Goal: Obtain resource: Download file/media

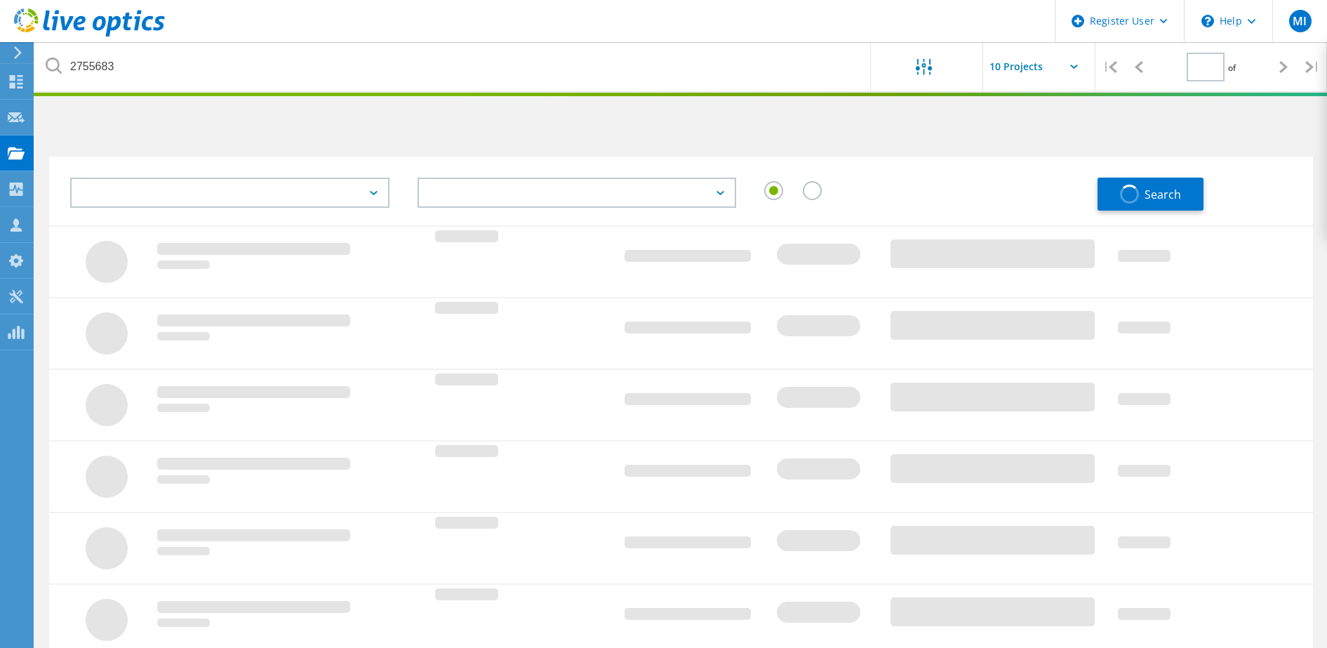
type input "1"
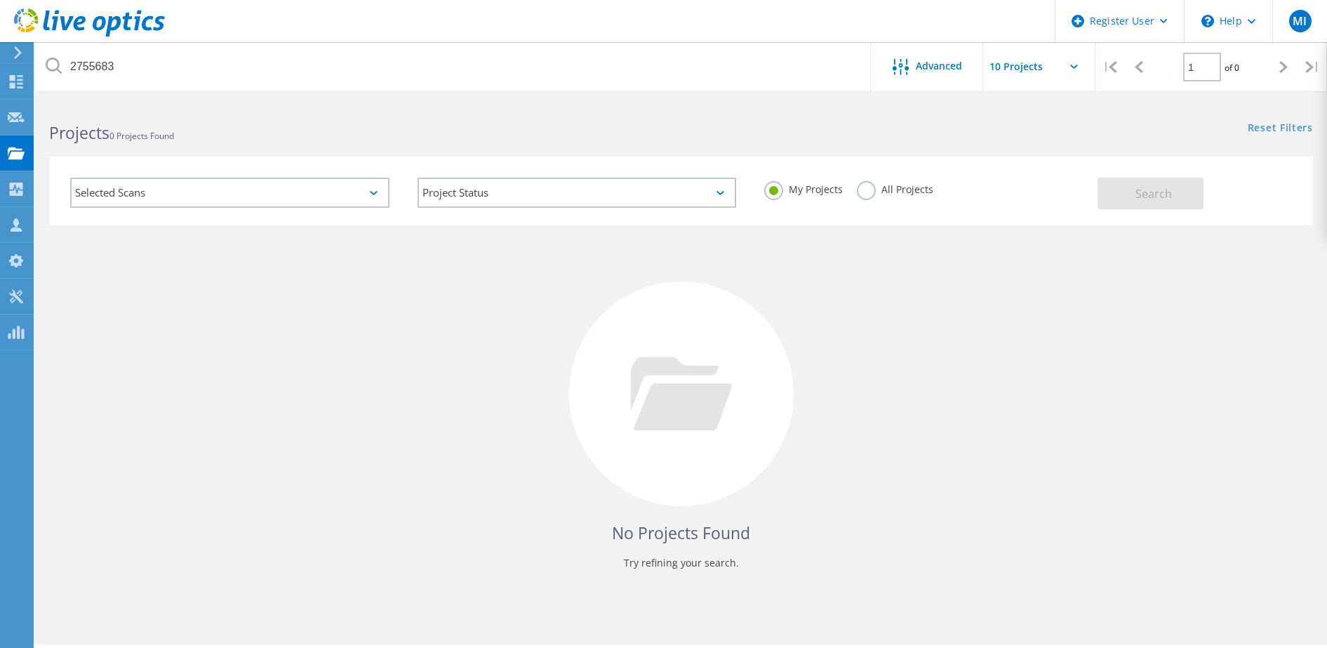
click at [891, 189] on label "All Projects" at bounding box center [895, 187] width 77 height 13
click at [0, 0] on input "All Projects" at bounding box center [0, 0] width 0 height 0
click at [1110, 189] on button "Search" at bounding box center [1151, 194] width 106 height 32
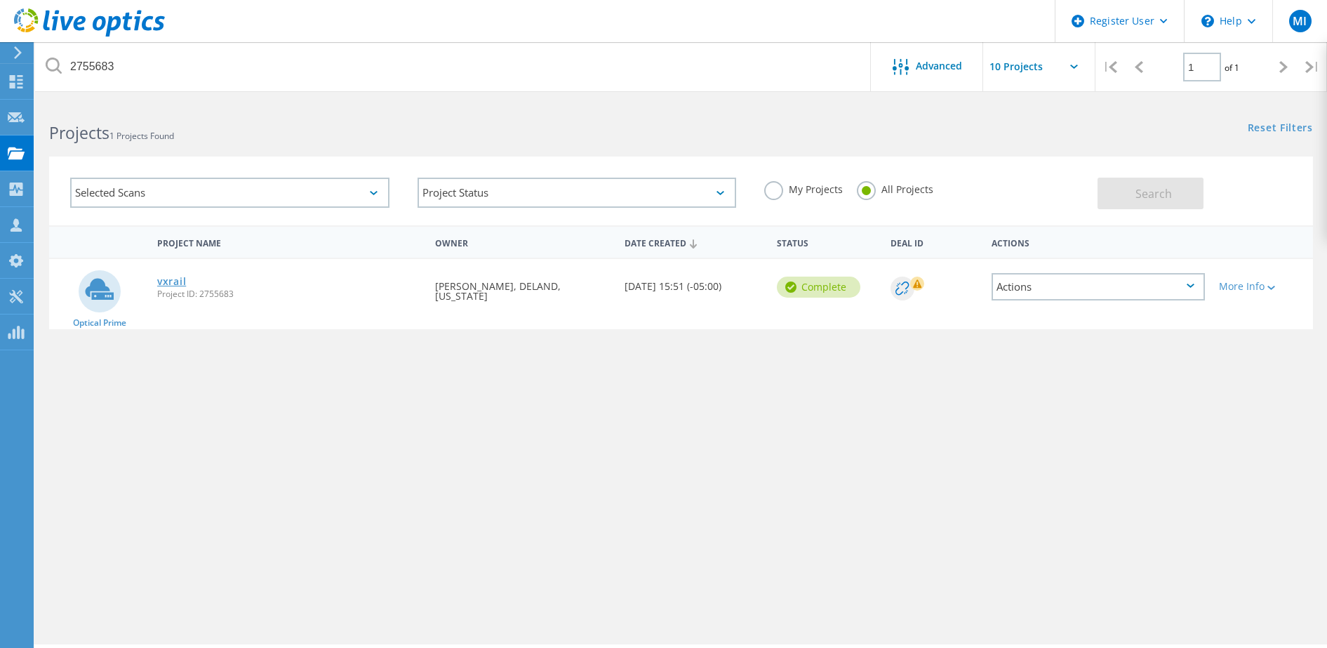
click at [182, 281] on link "vxrail" at bounding box center [171, 282] width 29 height 10
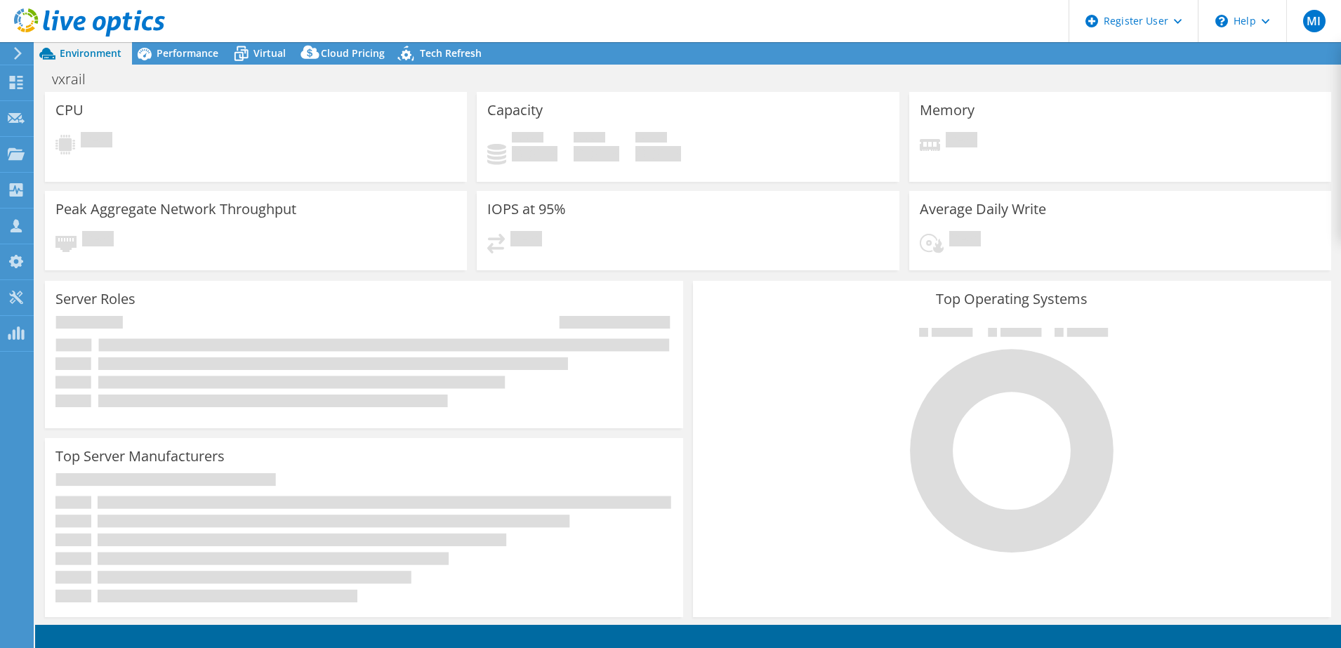
select select "USD"
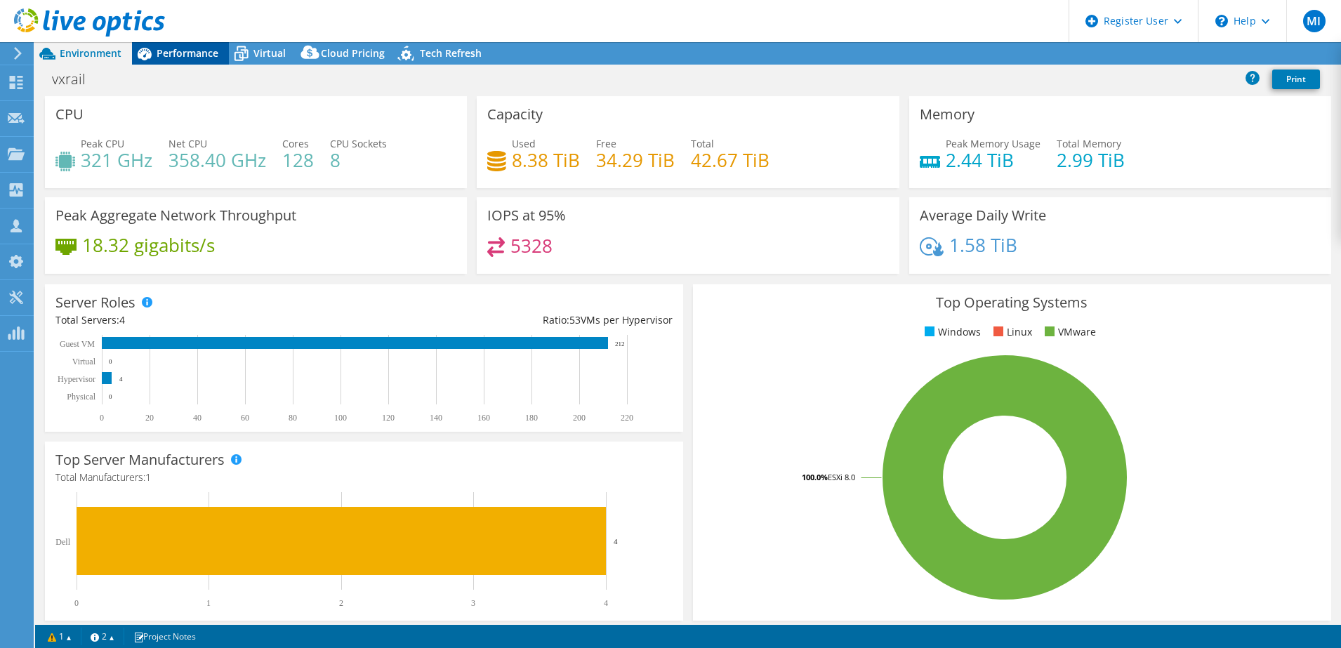
click at [202, 58] on span "Performance" at bounding box center [188, 52] width 62 height 13
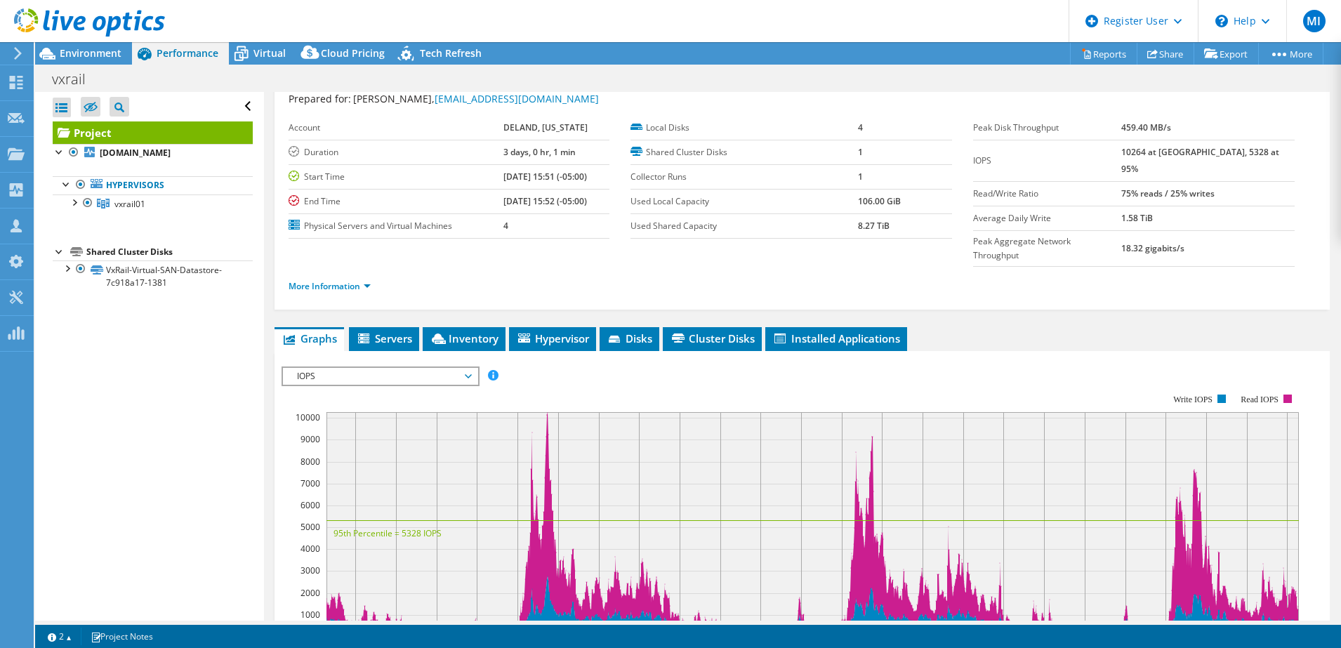
scroll to position [13, 0]
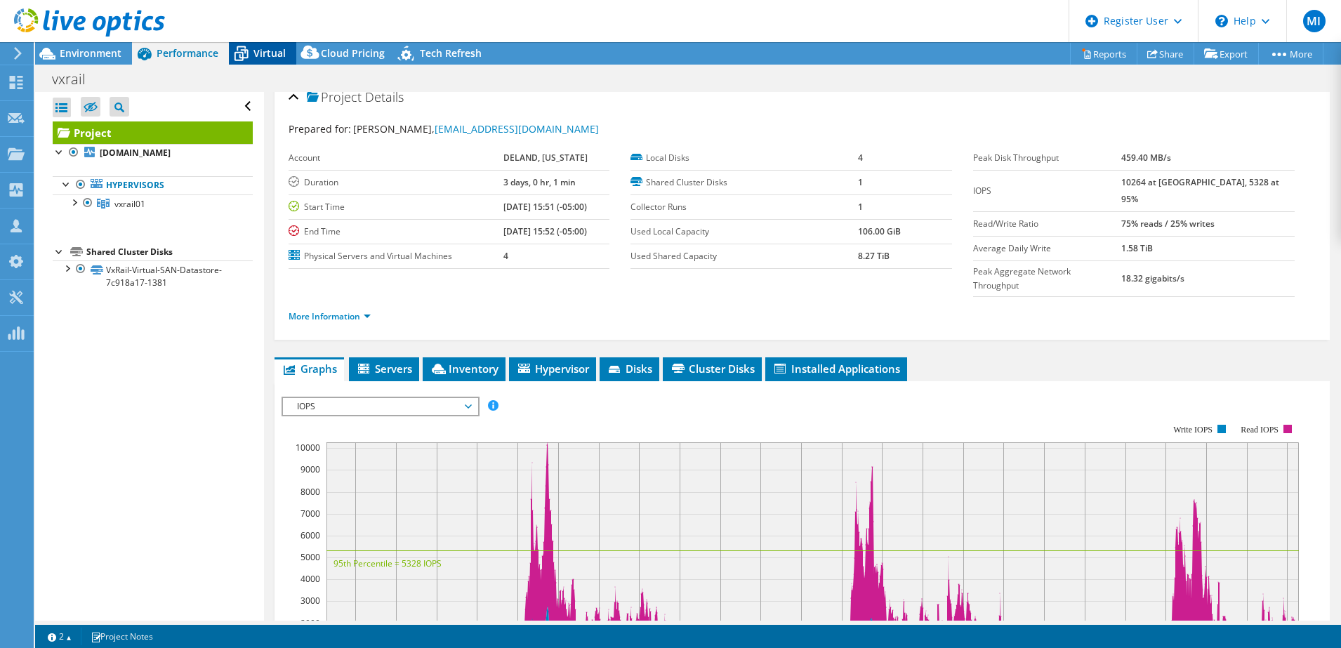
click at [276, 52] on span "Virtual" at bounding box center [269, 52] width 32 height 13
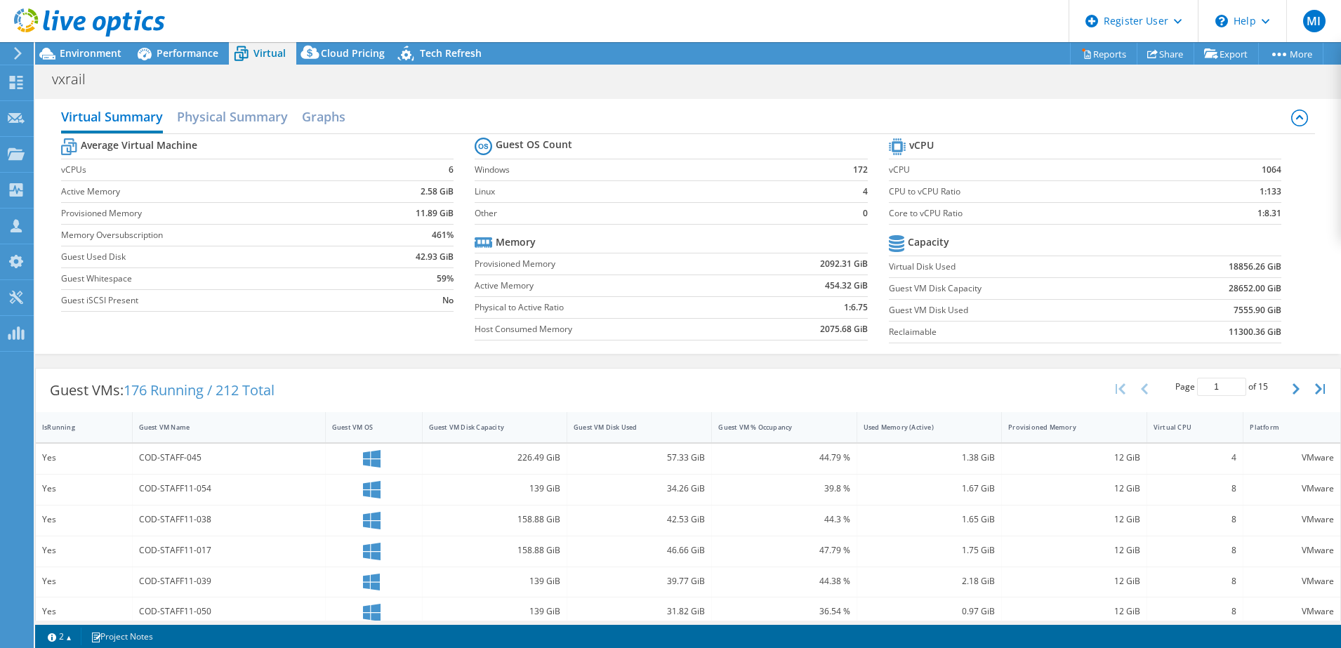
scroll to position [7, 0]
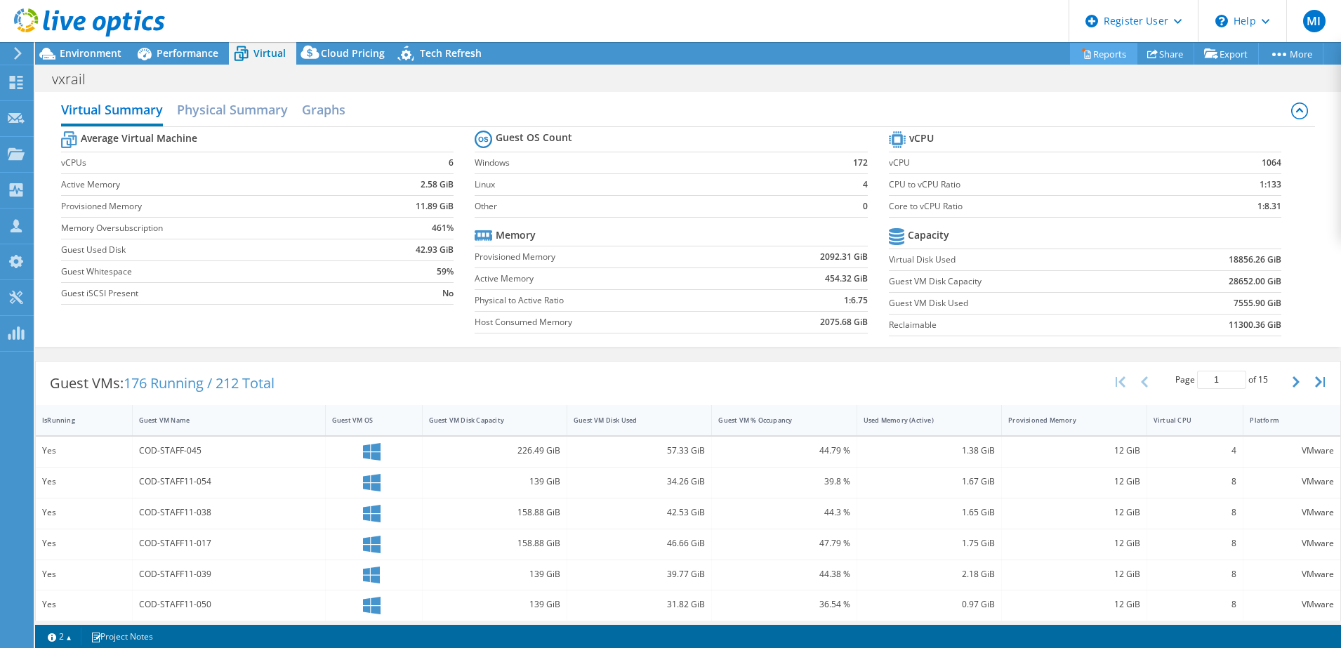
click at [1100, 58] on link "Reports" at bounding box center [1103, 54] width 67 height 22
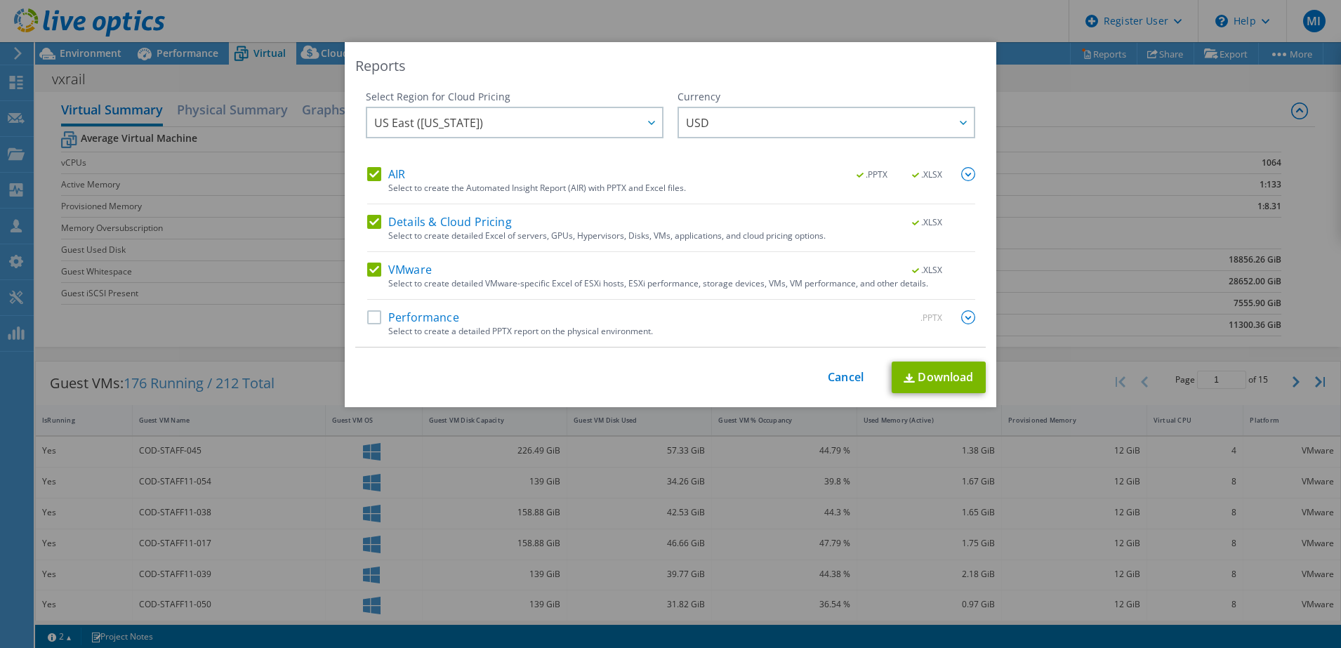
click at [375, 318] on label "Performance" at bounding box center [413, 317] width 92 height 14
click at [0, 0] on input "Performance" at bounding box center [0, 0] width 0 height 0
click at [359, 319] on div "Select Region for Cloud Pricing Asia Pacific ([GEOGRAPHIC_DATA]) [GEOGRAPHIC_DA…" at bounding box center [670, 219] width 630 height 258
click at [368, 319] on label "Performance" at bounding box center [413, 317] width 92 height 14
click at [0, 0] on input "Performance" at bounding box center [0, 0] width 0 height 0
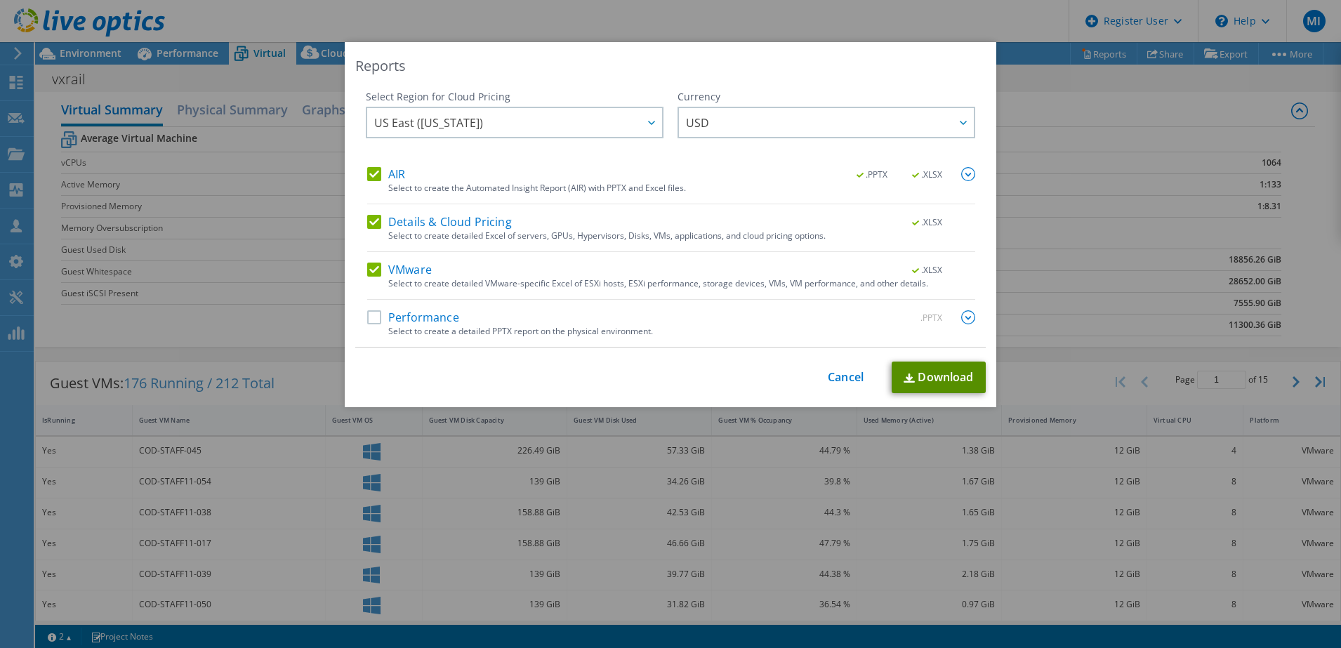
click at [955, 374] on link "Download" at bounding box center [938, 377] width 94 height 32
click at [1186, 132] on div "Reports Select Region for Cloud Pricing Asia Pacific ([GEOGRAPHIC_DATA]) [GEOGR…" at bounding box center [670, 324] width 1341 height 564
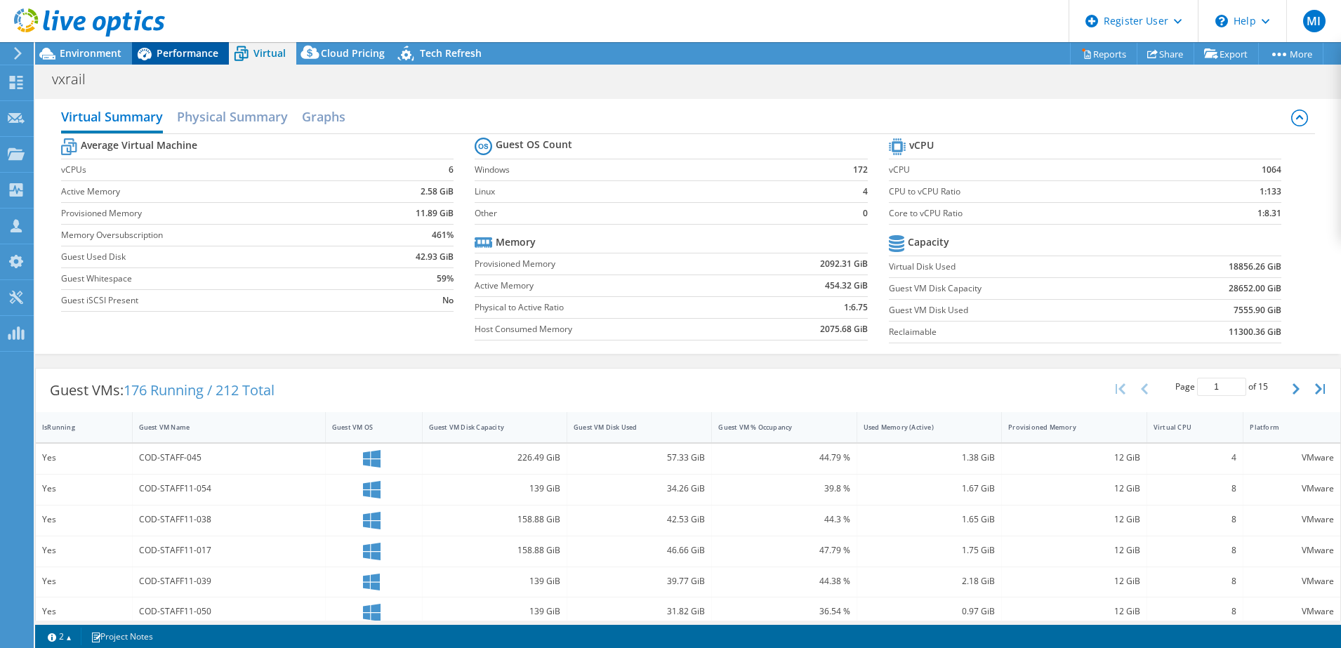
click at [197, 60] on div "Performance" at bounding box center [180, 53] width 97 height 22
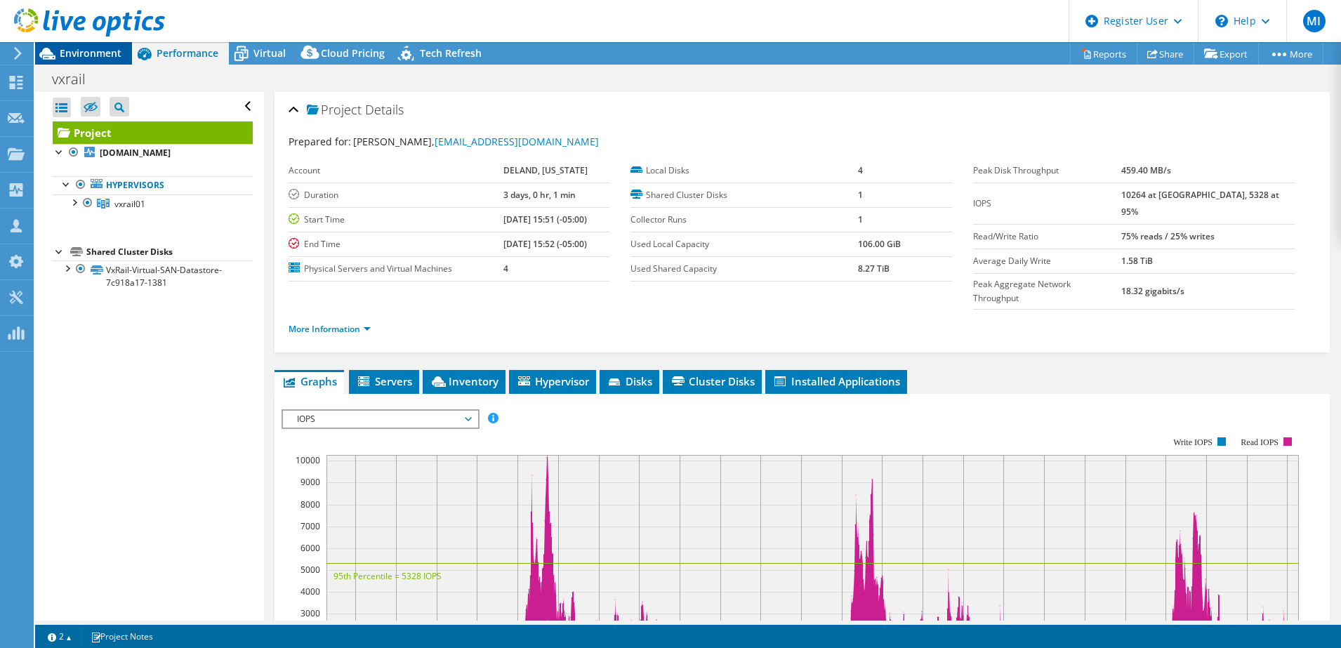
click at [123, 57] on div "Environment" at bounding box center [83, 53] width 97 height 22
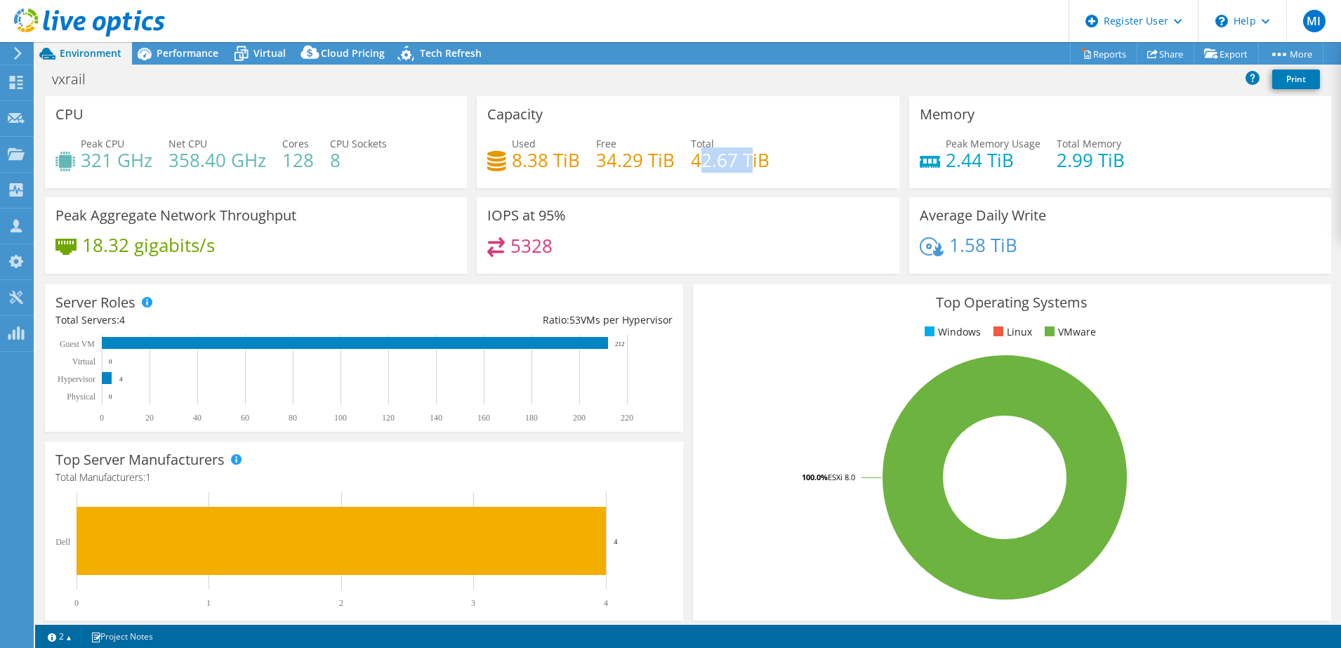
drag, startPoint x: 699, startPoint y: 161, endPoint x: 743, endPoint y: 162, distance: 44.2
click at [743, 162] on h4 "42.67 TiB" at bounding box center [730, 159] width 79 height 15
drag, startPoint x: 743, startPoint y: 162, endPoint x: 738, endPoint y: 171, distance: 10.4
click at [738, 168] on h4 "42.67 TiB" at bounding box center [730, 159] width 79 height 15
click at [636, 179] on div "Used 8.38 TiB Free 34.29 TiB Total 42.67 TiB" at bounding box center [687, 159] width 401 height 46
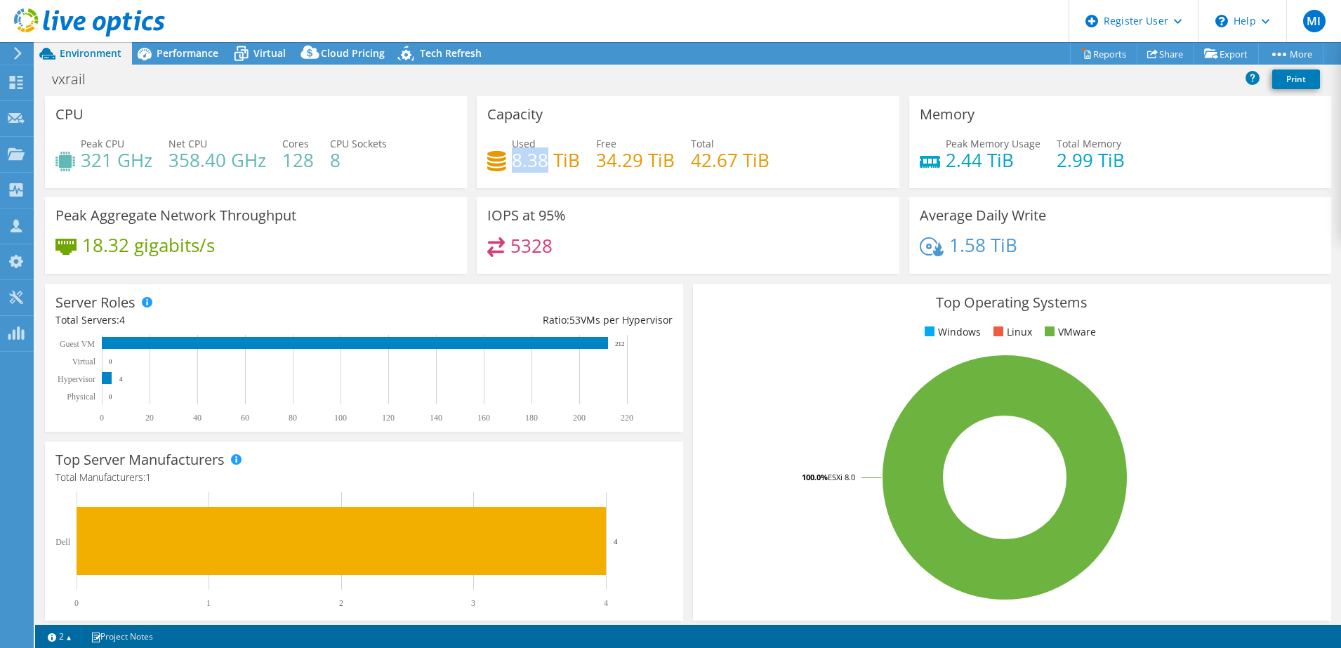
drag, startPoint x: 541, startPoint y: 162, endPoint x: 507, endPoint y: 162, distance: 33.7
click at [512, 162] on h4 "8.38 TiB" at bounding box center [546, 159] width 68 height 15
drag, startPoint x: 507, startPoint y: 162, endPoint x: 656, endPoint y: 201, distance: 153.0
click at [656, 201] on div "IOPS at 95% 5328" at bounding box center [688, 235] width 422 height 77
drag, startPoint x: 686, startPoint y: 165, endPoint x: 734, endPoint y: 162, distance: 48.5
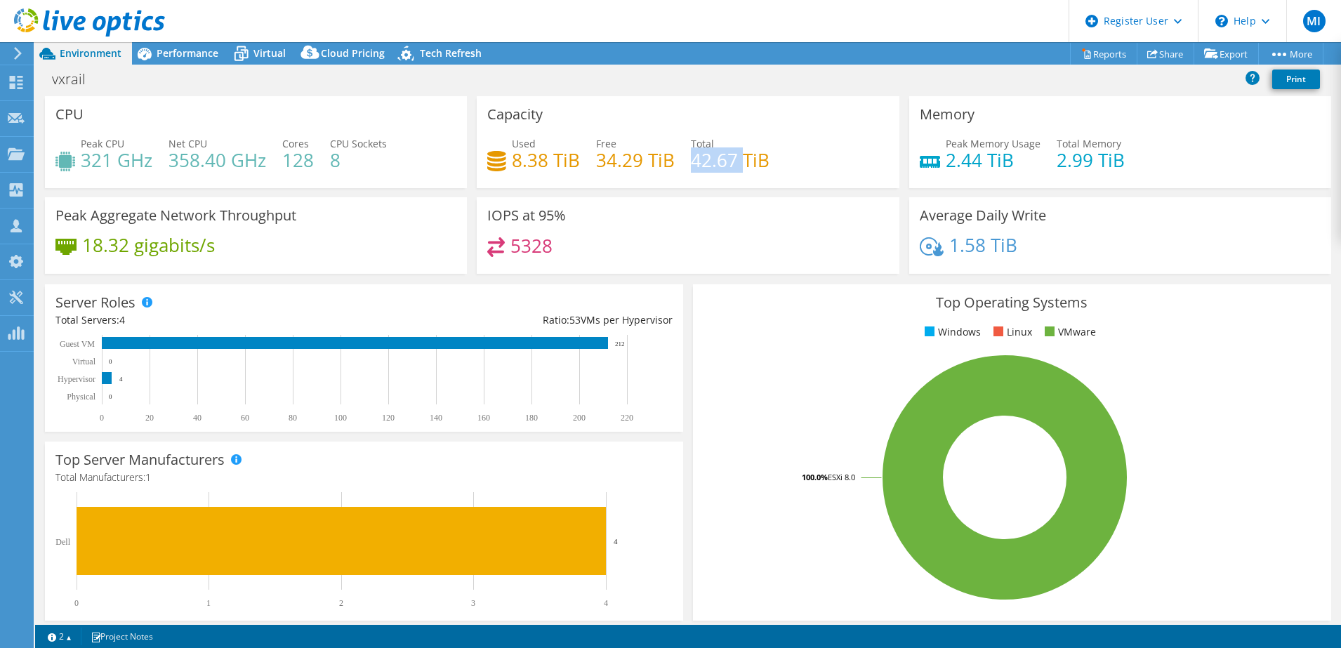
click at [734, 162] on h4 "42.67 TiB" at bounding box center [730, 159] width 79 height 15
drag, startPoint x: 734, startPoint y: 162, endPoint x: 679, endPoint y: 83, distance: 96.4
click at [679, 83] on div "vxrail Print" at bounding box center [687, 79] width 1305 height 26
drag, startPoint x: 733, startPoint y: 167, endPoint x: 689, endPoint y: 166, distance: 44.2
click at [691, 166] on h4 "42.67 TiB" at bounding box center [730, 159] width 79 height 15
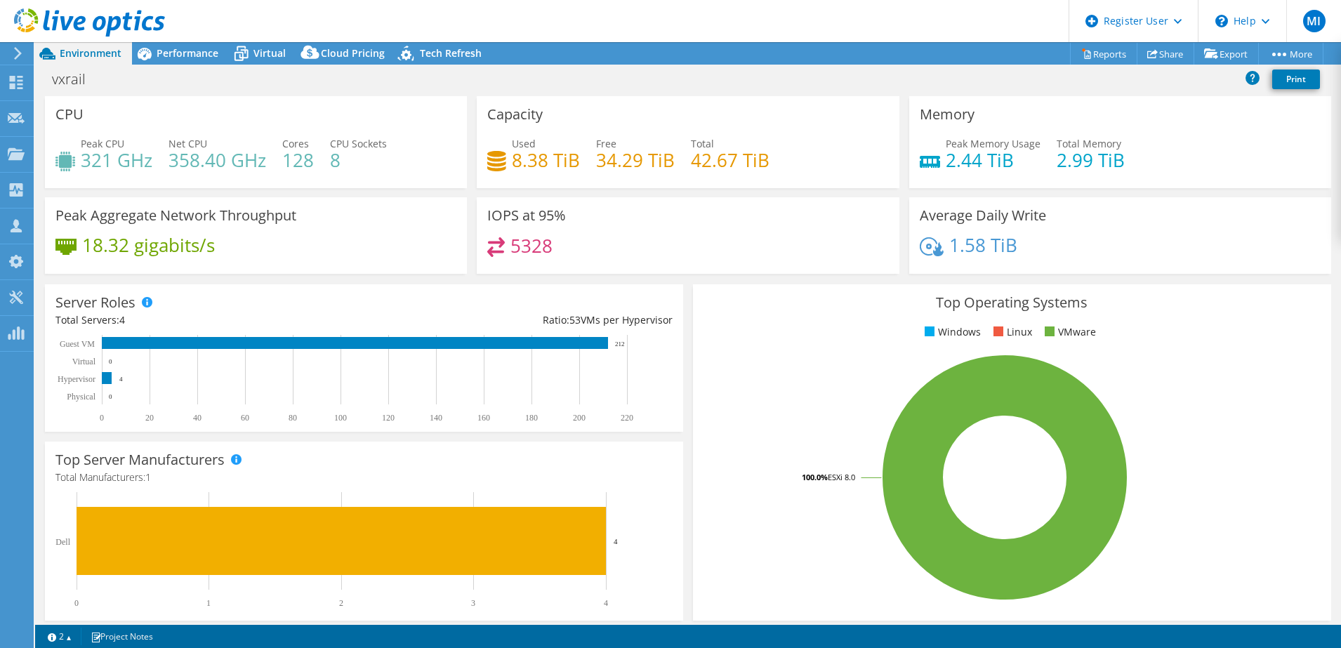
drag, startPoint x: 689, startPoint y: 166, endPoint x: 816, endPoint y: 168, distance: 127.7
click at [816, 168] on div "Used 8.38 TiB Free 34.29 TiB Total 42.67 TiB" at bounding box center [687, 159] width 401 height 46
drag, startPoint x: 545, startPoint y: 166, endPoint x: 495, endPoint y: 157, distance: 50.1
click at [495, 157] on div "Used 8.38 TiB" at bounding box center [533, 152] width 93 height 32
drag, startPoint x: 495, startPoint y: 157, endPoint x: 473, endPoint y: 171, distance: 26.9
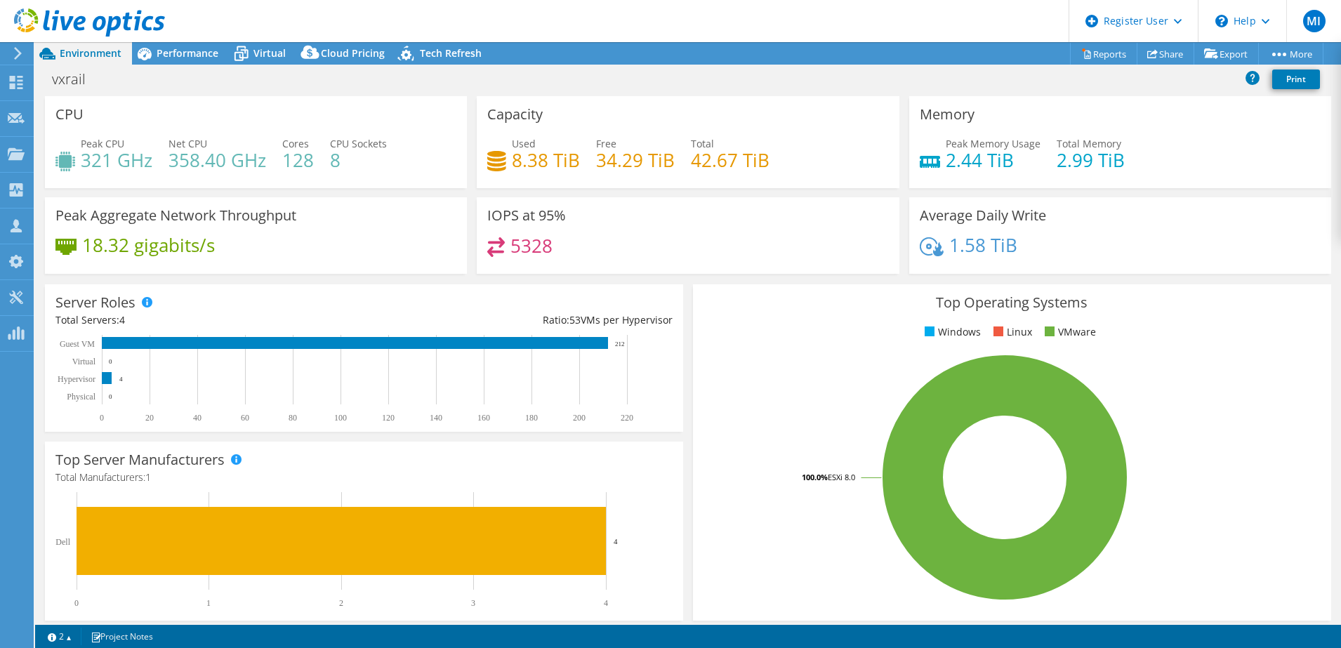
click at [477, 171] on div "Capacity Used 8.38 TiB Free 34.29 TiB Total 42.67 TiB" at bounding box center [688, 142] width 422 height 92
drag, startPoint x: 537, startPoint y: 162, endPoint x: 499, endPoint y: 160, distance: 38.0
click at [499, 160] on div "Used 8.38 TiB" at bounding box center [533, 152] width 93 height 32
drag, startPoint x: 499, startPoint y: 160, endPoint x: 578, endPoint y: 175, distance: 80.1
click at [578, 175] on div "Used 8.38 TiB Free 34.29 TiB Total 42.67 TiB" at bounding box center [687, 159] width 401 height 46
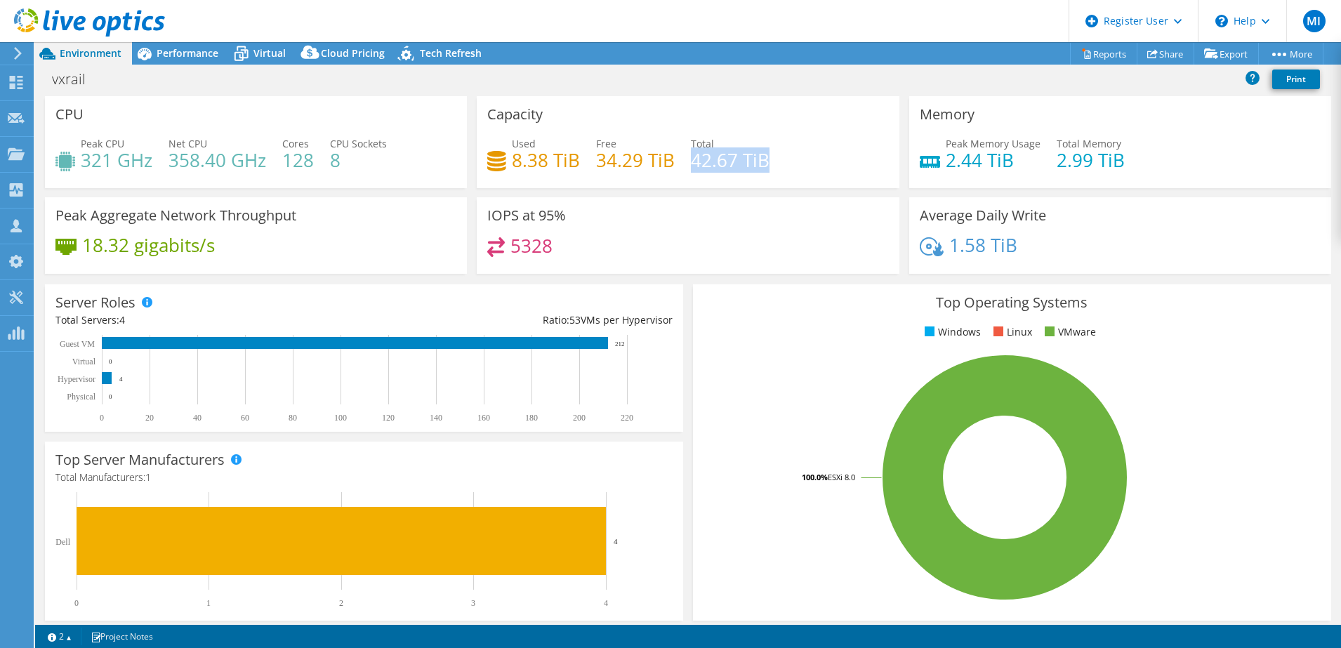
drag, startPoint x: 688, startPoint y: 164, endPoint x: 760, endPoint y: 161, distance: 72.3
click at [760, 161] on h4 "42.67 TiB" at bounding box center [730, 159] width 79 height 15
